Goal: Entertainment & Leisure: Consume media (video, audio)

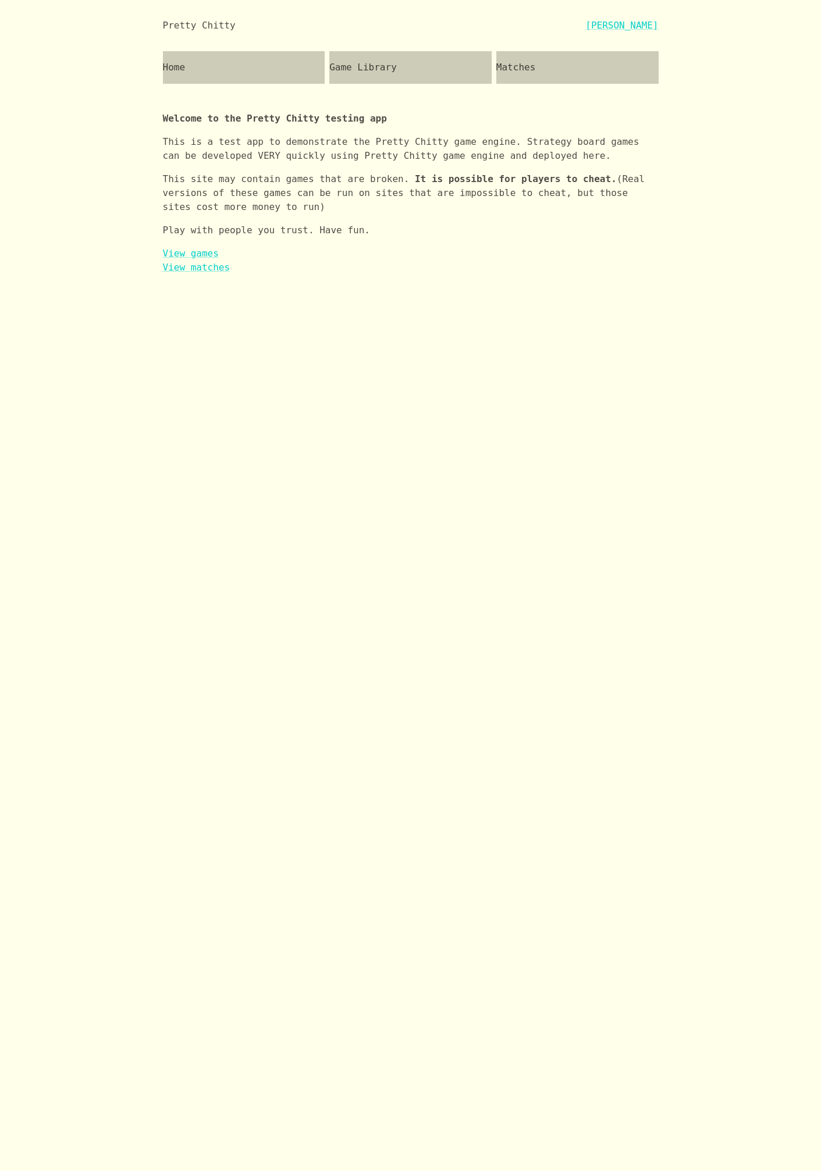
click at [532, 65] on div "Matches" at bounding box center [577, 67] width 162 height 33
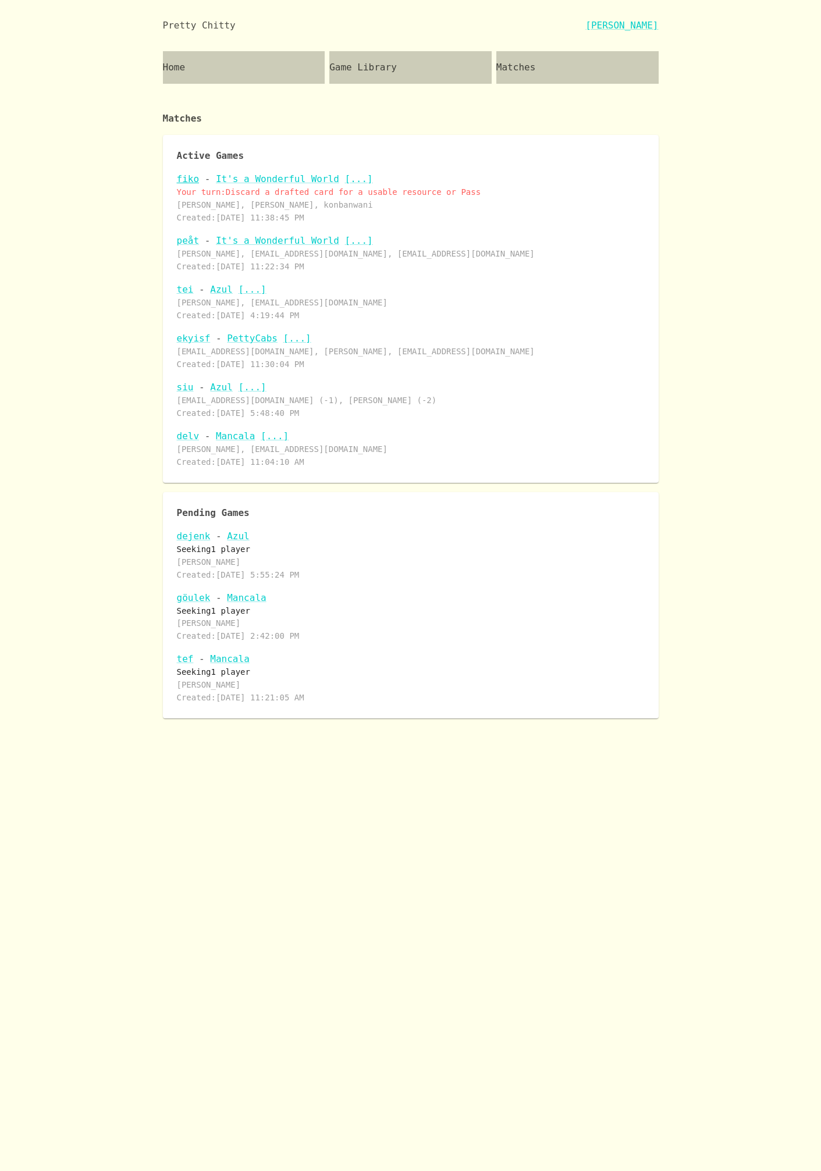
click at [192, 179] on link "fiko" at bounding box center [188, 178] width 23 height 11
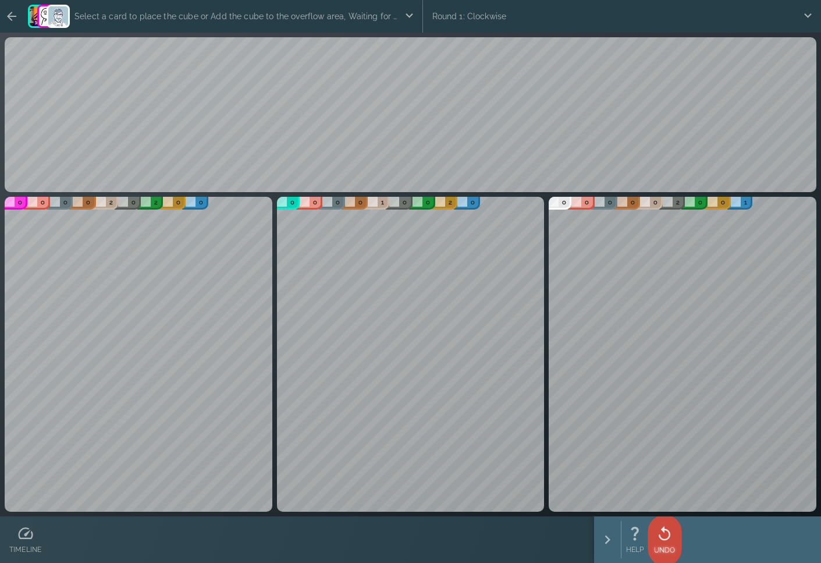
click at [661, 531] on icon at bounding box center [664, 533] width 17 height 17
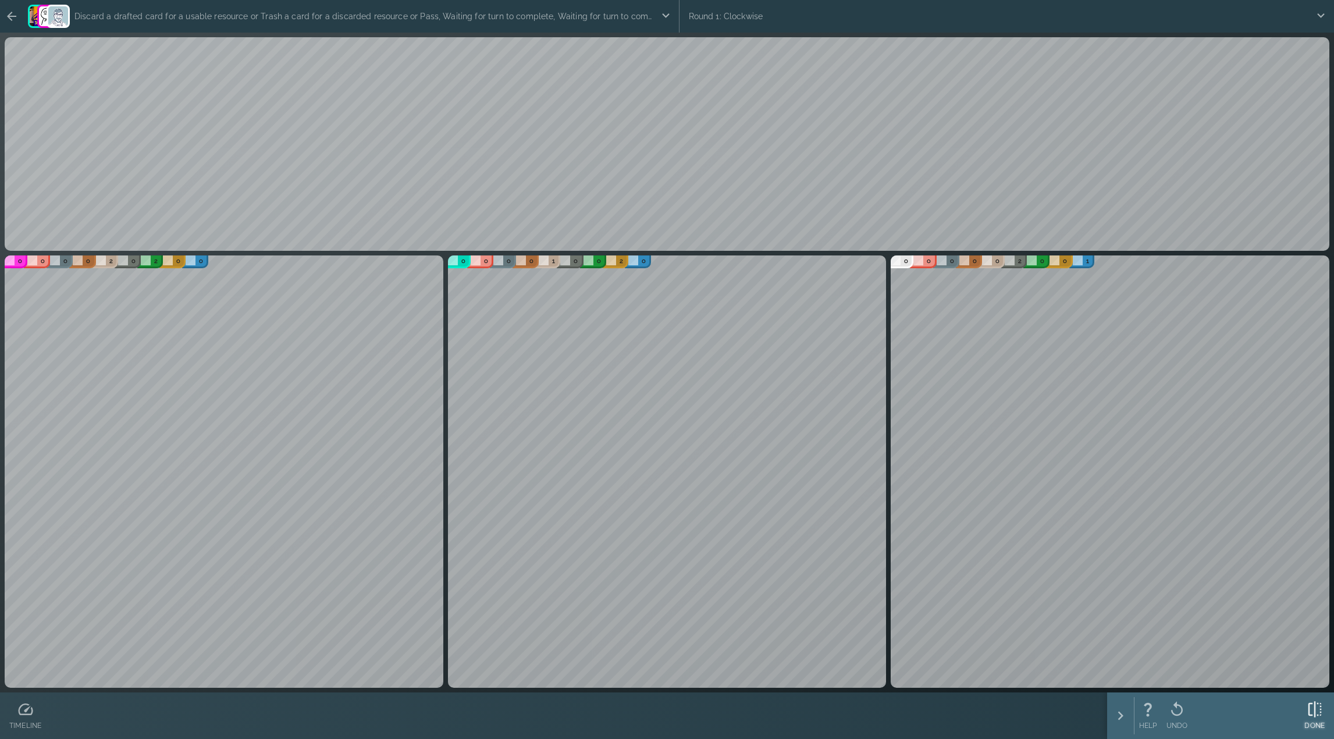
click at [820, 713] on icon at bounding box center [1314, 708] width 17 height 17
click at [820, 711] on icon at bounding box center [1308, 709] width 17 height 17
